Goal: Task Accomplishment & Management: Manage account settings

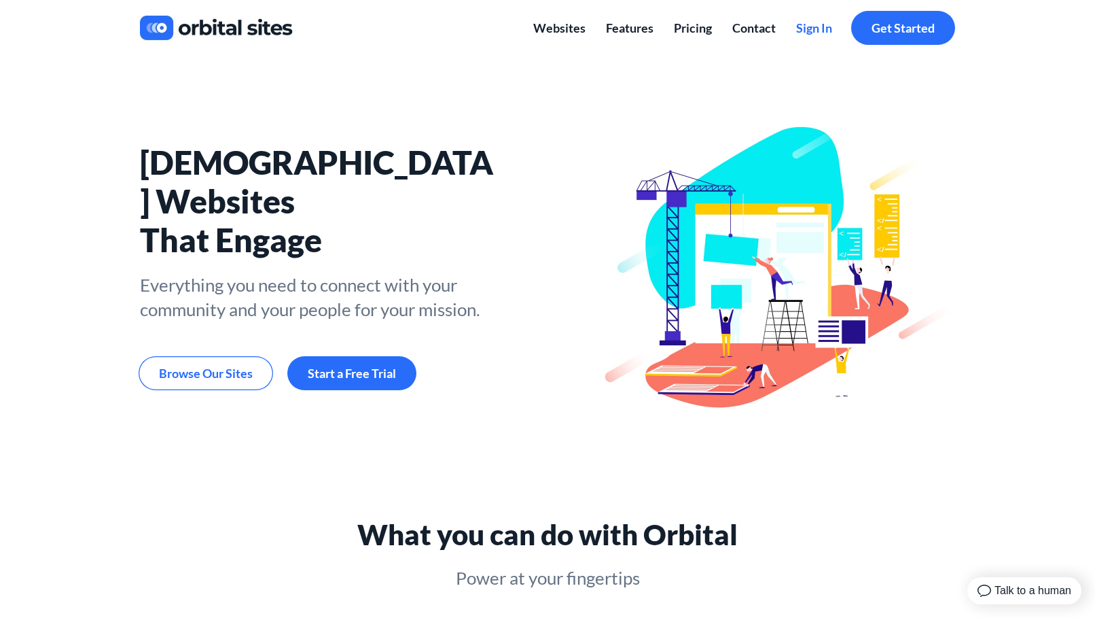
click at [815, 26] on span "Sign In" at bounding box center [814, 27] width 36 height 15
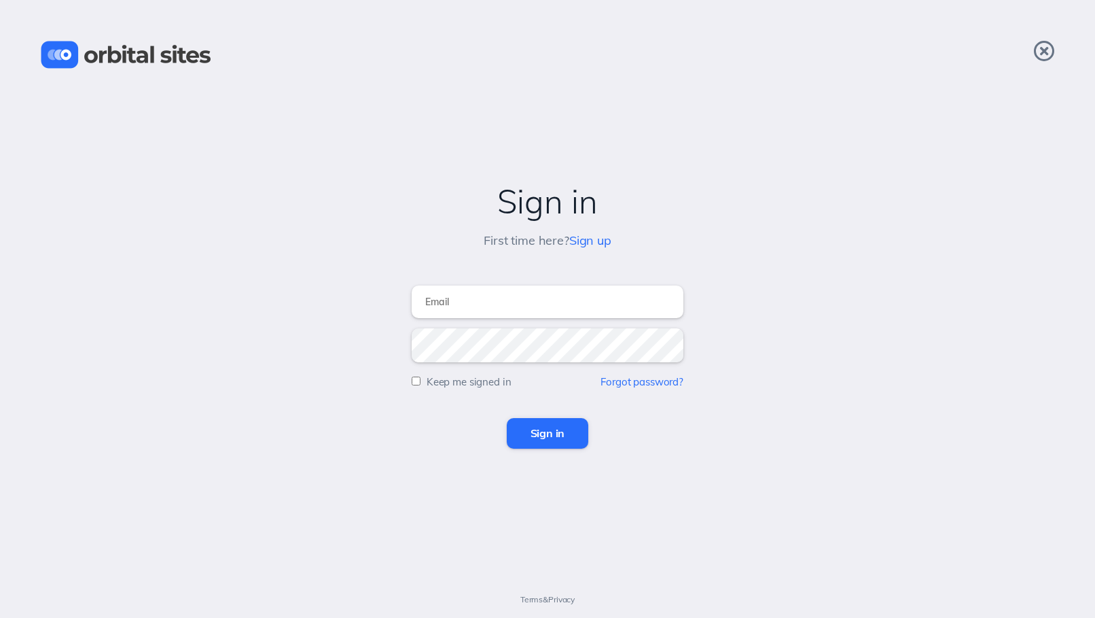
type input "[PERSON_NAME][EMAIL_ADDRESS][DOMAIN_NAME]"
click at [548, 433] on input "Sign in" at bounding box center [548, 433] width 82 height 30
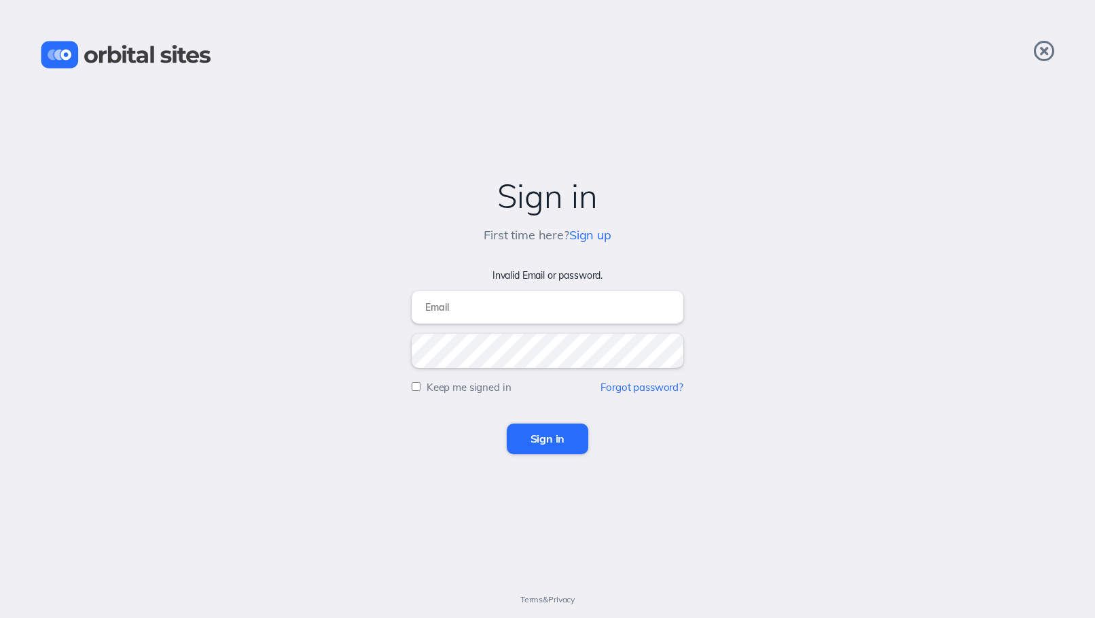
type input "[PERSON_NAME][EMAIL_ADDRESS][DOMAIN_NAME]"
click at [544, 437] on input "Sign in" at bounding box center [548, 438] width 82 height 30
click at [744, 423] on form "Invalid Email or password. Keep me signed in Forgot password? Sign in" at bounding box center [548, 362] width 1068 height 184
click at [661, 388] on link "Forgot password?" at bounding box center [642, 387] width 83 height 13
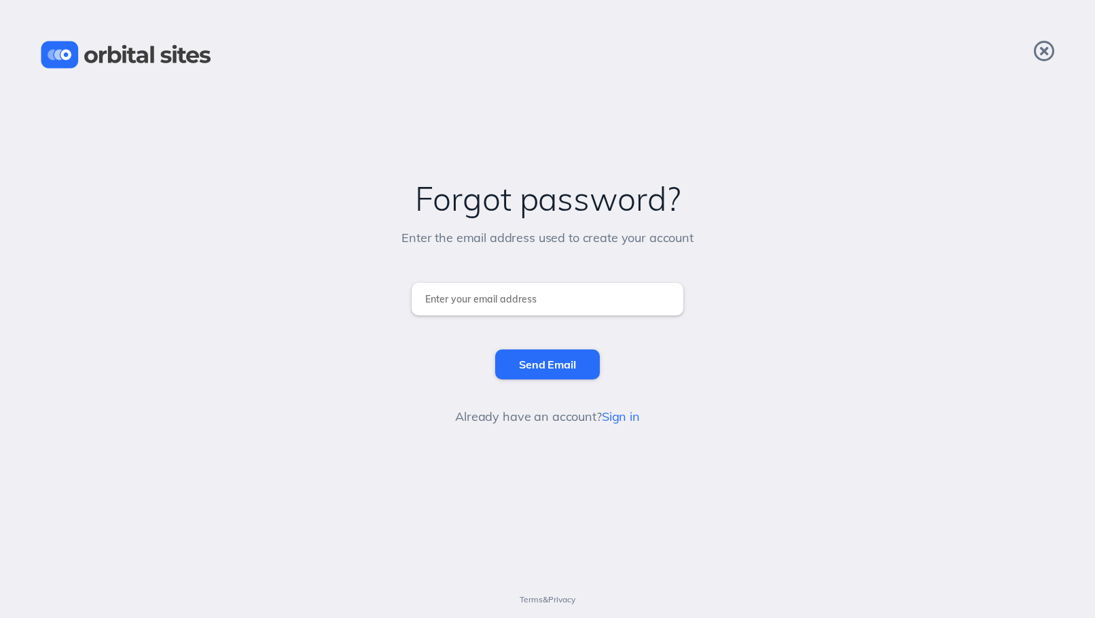
type input "[PERSON_NAME][EMAIL_ADDRESS][DOMAIN_NAME]"
click at [546, 364] on input "Send Email" at bounding box center [547, 364] width 104 height 30
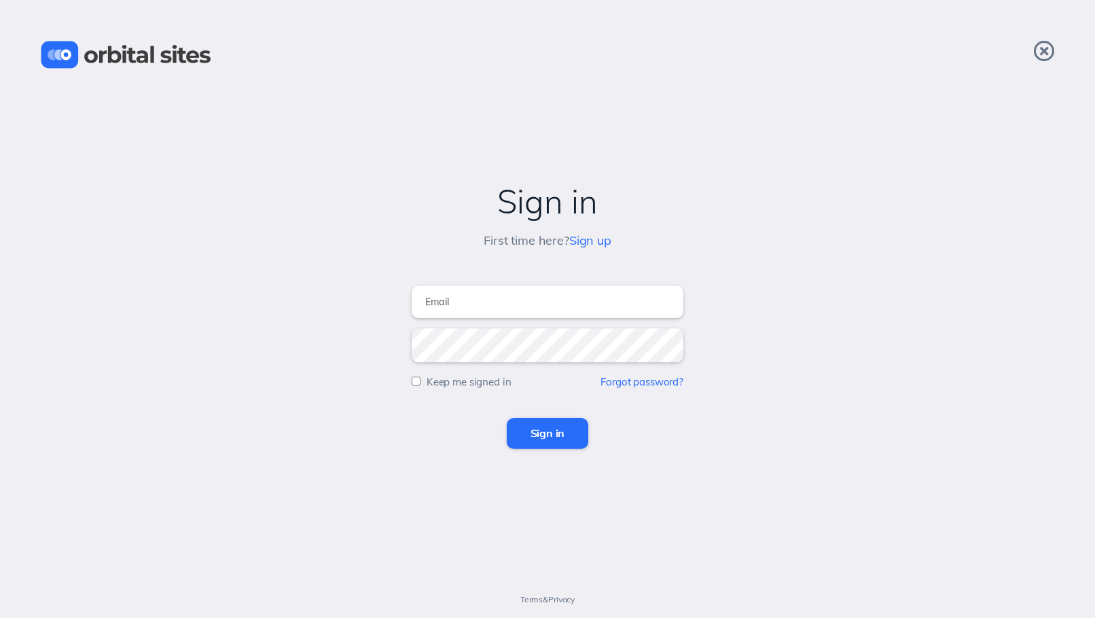
click at [703, 442] on div "Sign in" at bounding box center [548, 433] width 1068 height 30
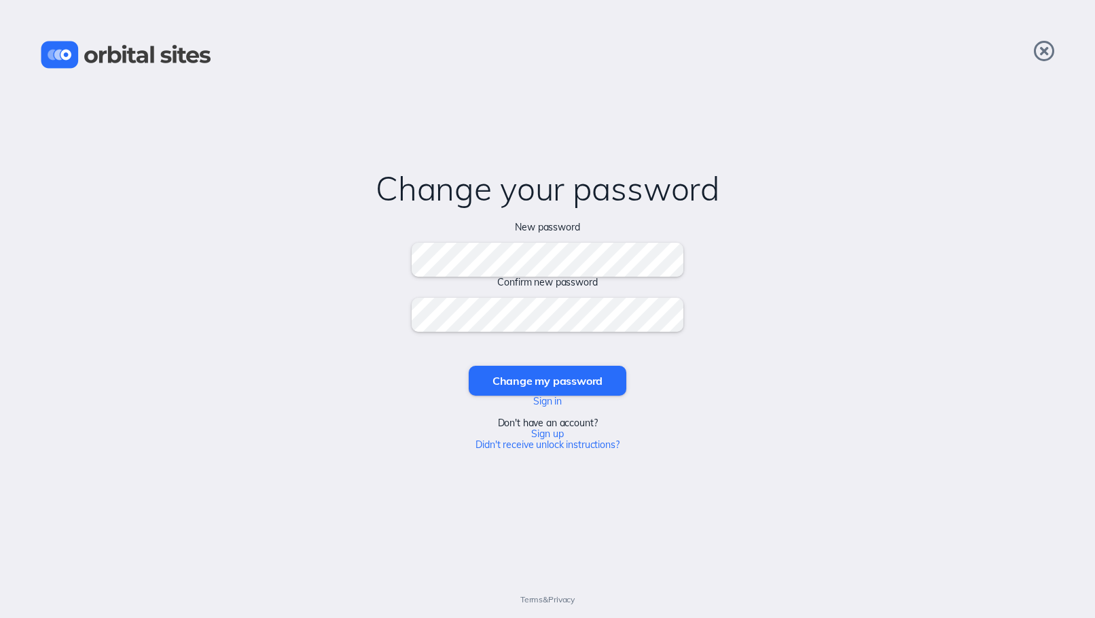
click at [547, 380] on input "Change my password" at bounding box center [548, 381] width 158 height 30
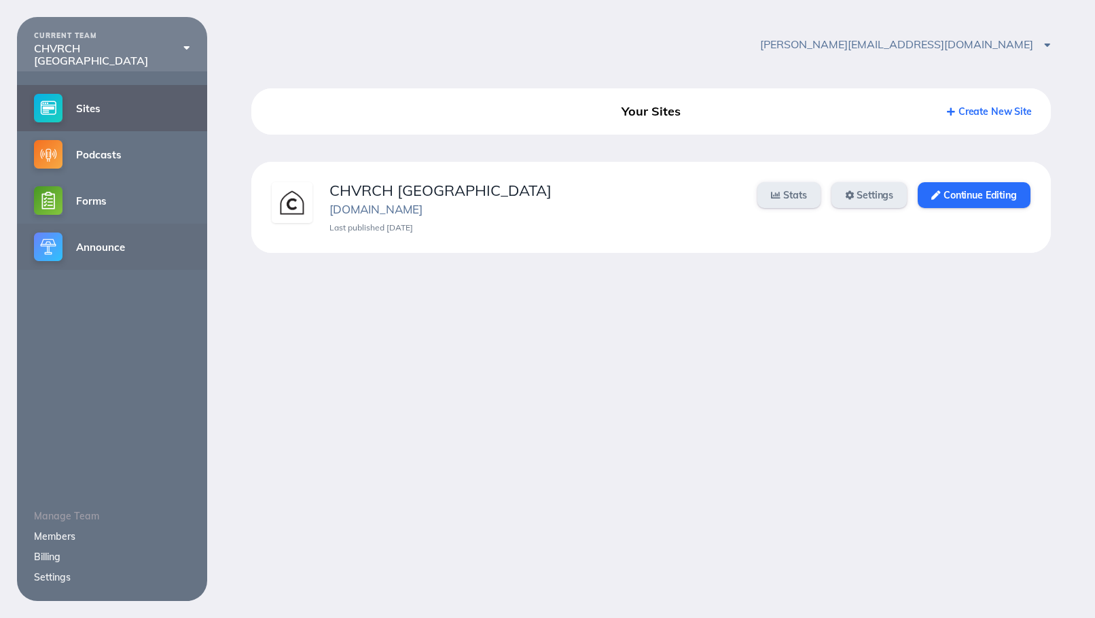
click at [105, 243] on link "Announce" at bounding box center [112, 247] width 190 height 46
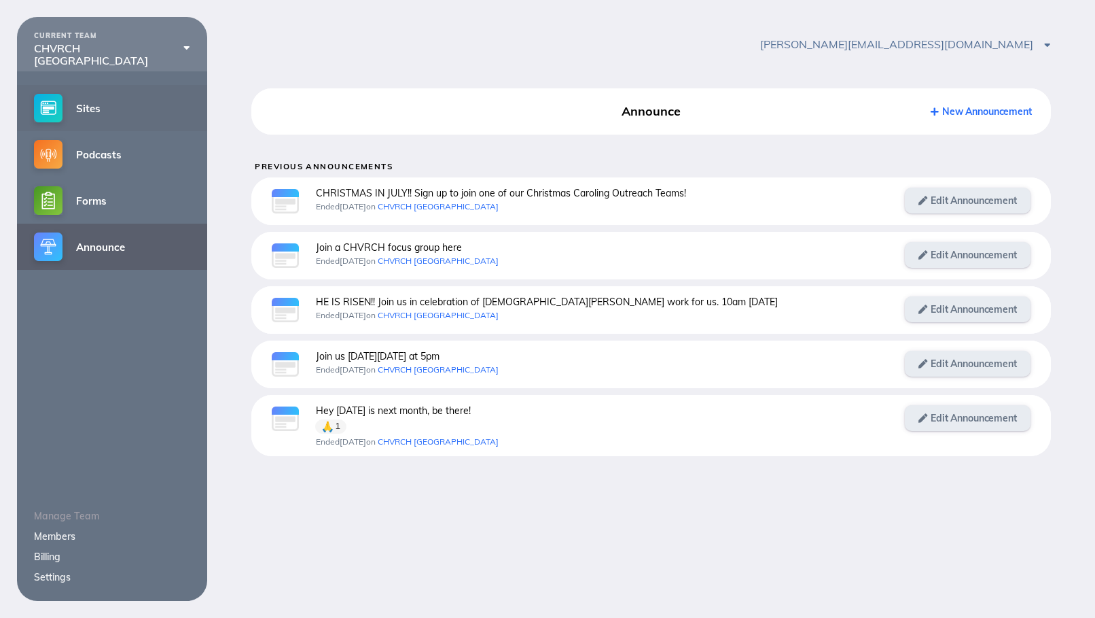
click at [120, 118] on link "Sites" at bounding box center [112, 108] width 190 height 46
